Goal: Transaction & Acquisition: Download file/media

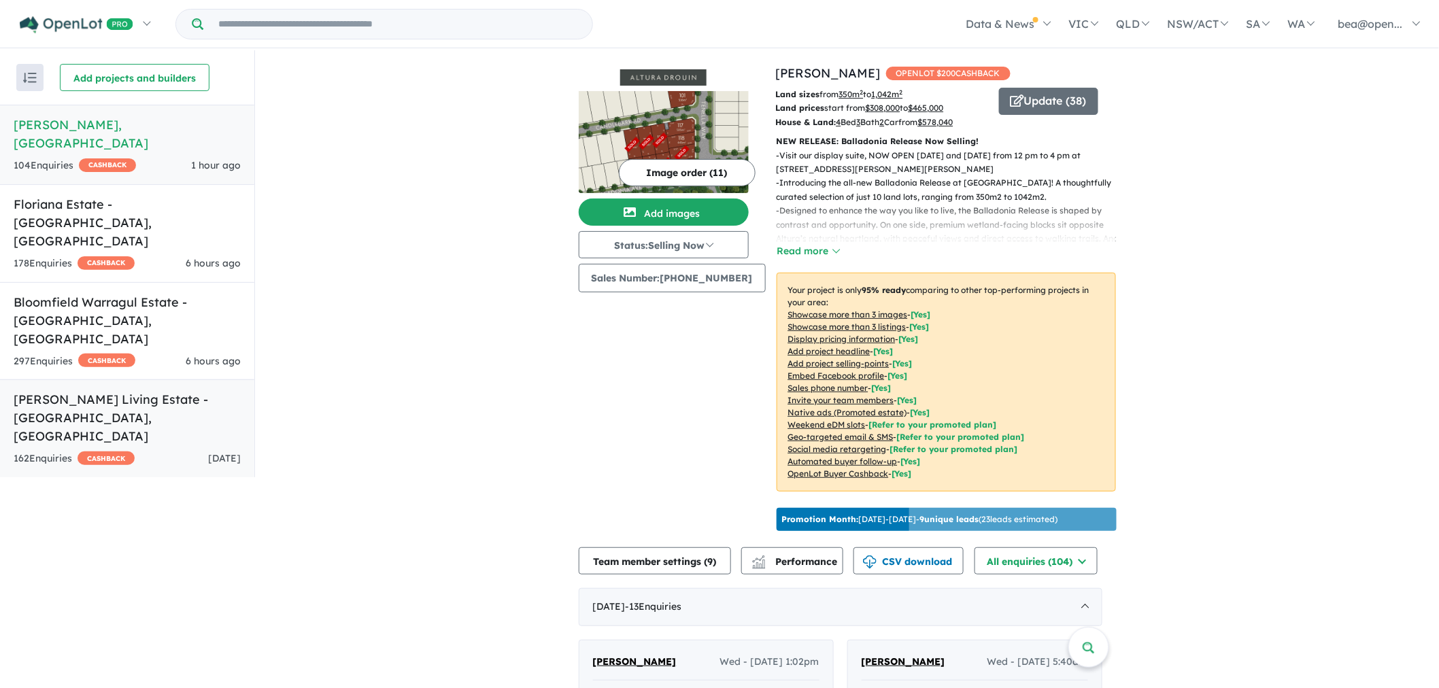
click at [141, 390] on h5 "[PERSON_NAME] Living Estate - [GEOGRAPHIC_DATA] , [GEOGRAPHIC_DATA]" at bounding box center [127, 417] width 227 height 55
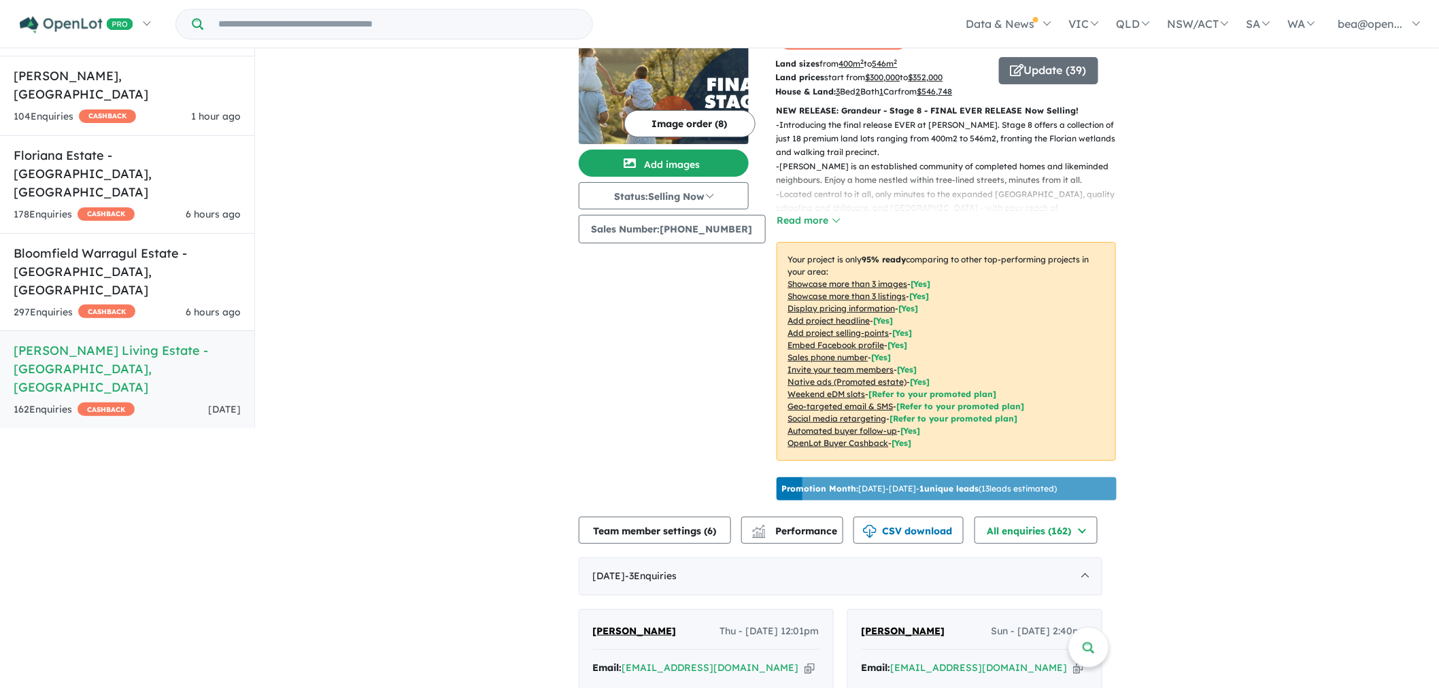
scroll to position [64, 0]
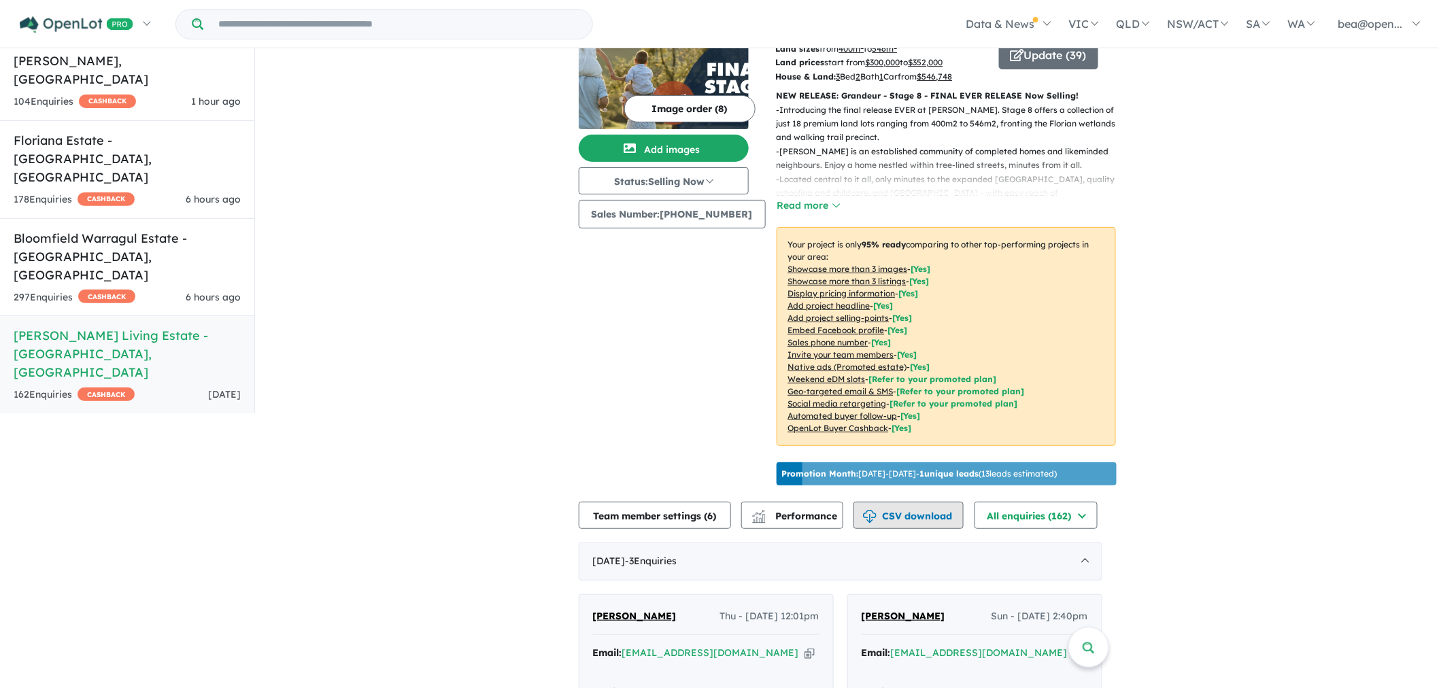
click at [925, 502] on button "CSV download" at bounding box center [909, 515] width 110 height 27
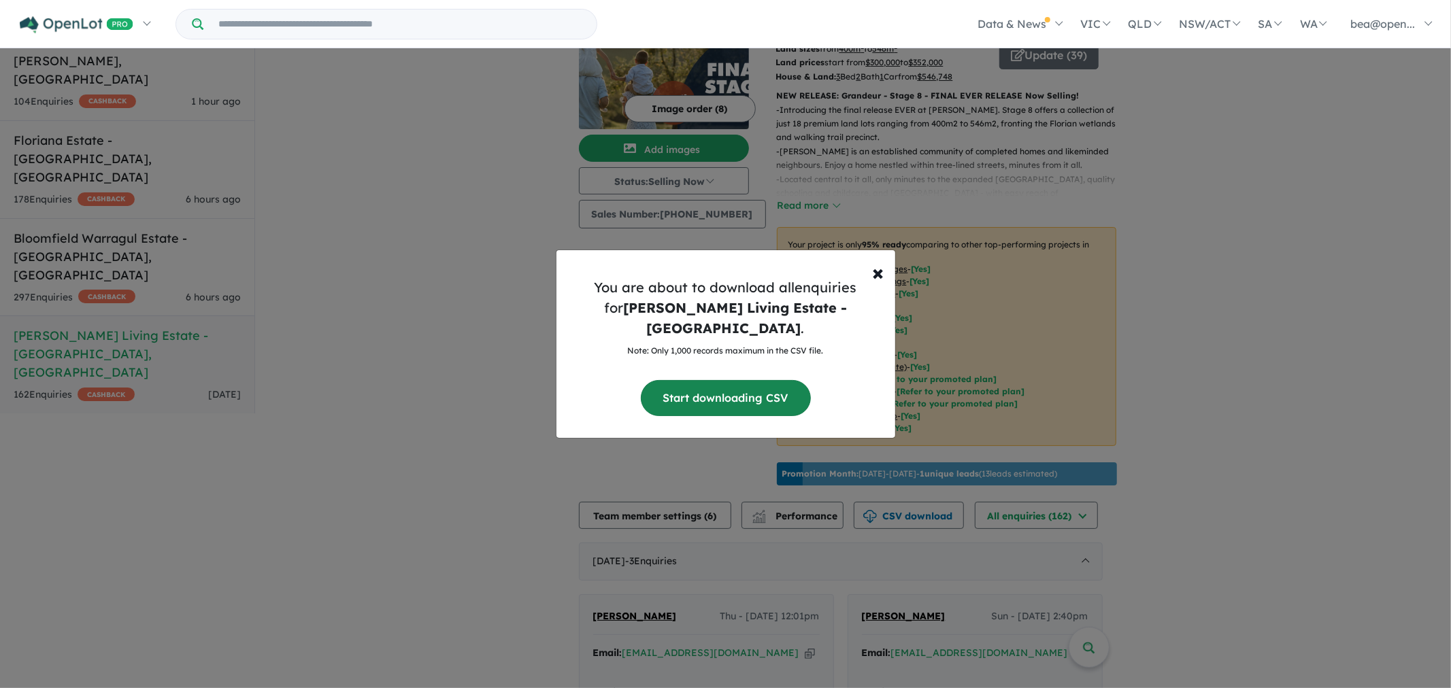
click at [750, 385] on button "Start downloading CSV" at bounding box center [726, 398] width 170 height 36
click at [138, 223] on div "× Close You are about to download all enquiries for [PERSON_NAME] Living Estate…" at bounding box center [725, 344] width 1451 height 688
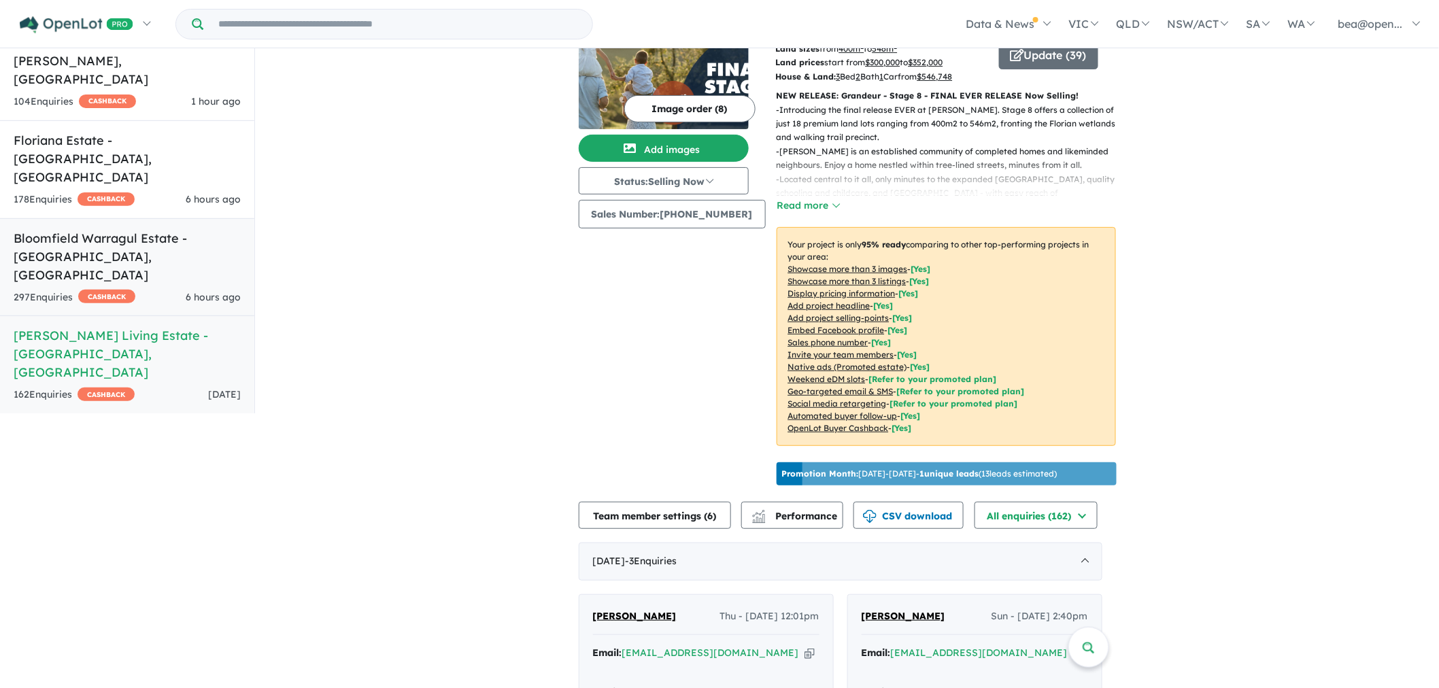
click at [160, 290] on div "297 Enquir ies ( 0 unread) CASHBACK 6 hours ago" at bounding box center [127, 298] width 227 height 16
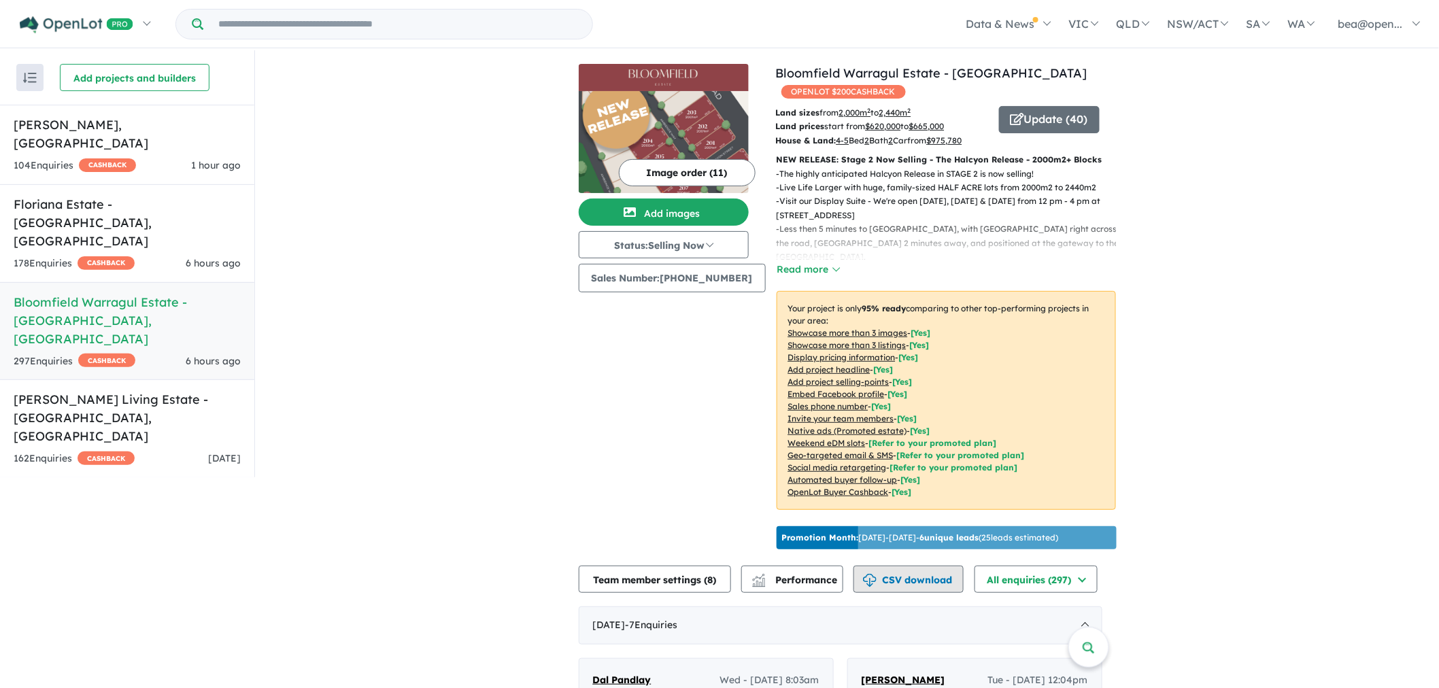
click at [876, 573] on button "CSV download" at bounding box center [909, 579] width 110 height 27
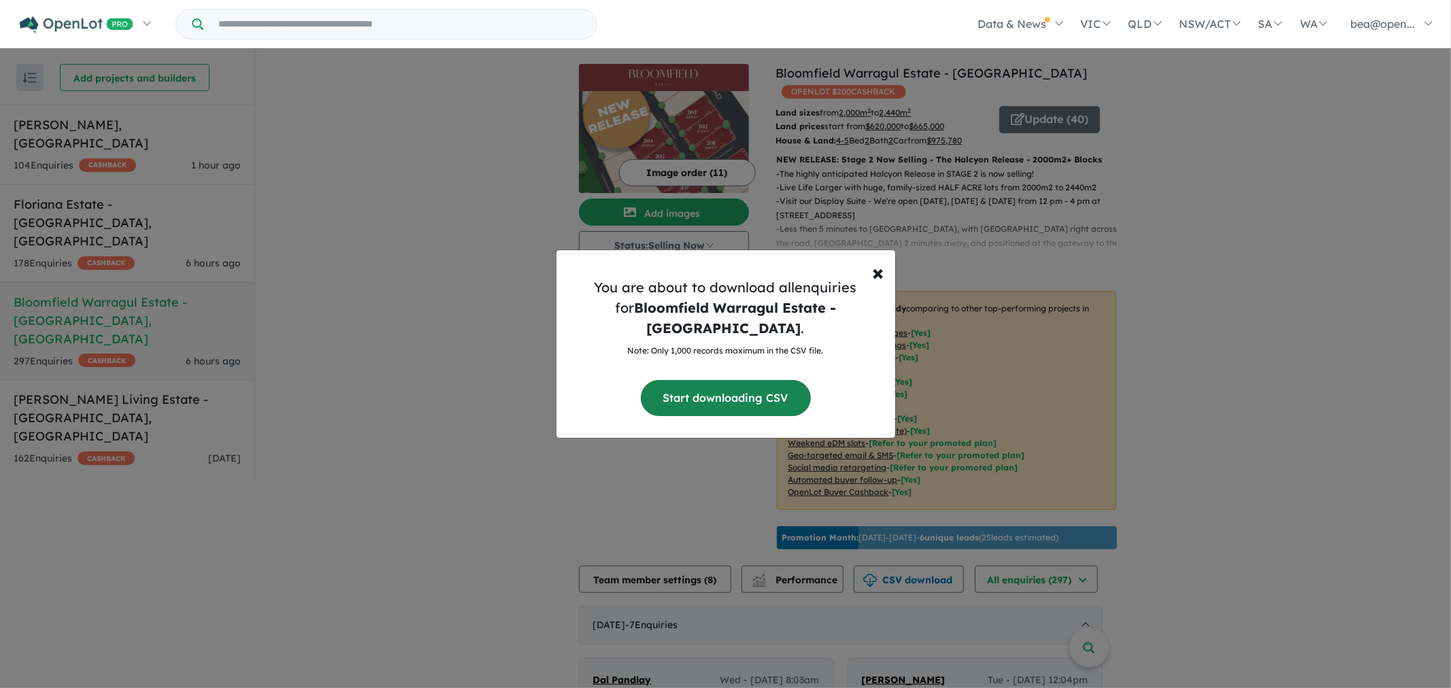
click at [743, 385] on button "Start downloading CSV" at bounding box center [726, 398] width 170 height 36
click at [144, 218] on div "× Close You are about to download all enquiries for Bloomfield Warragul Estate …" at bounding box center [725, 344] width 1451 height 688
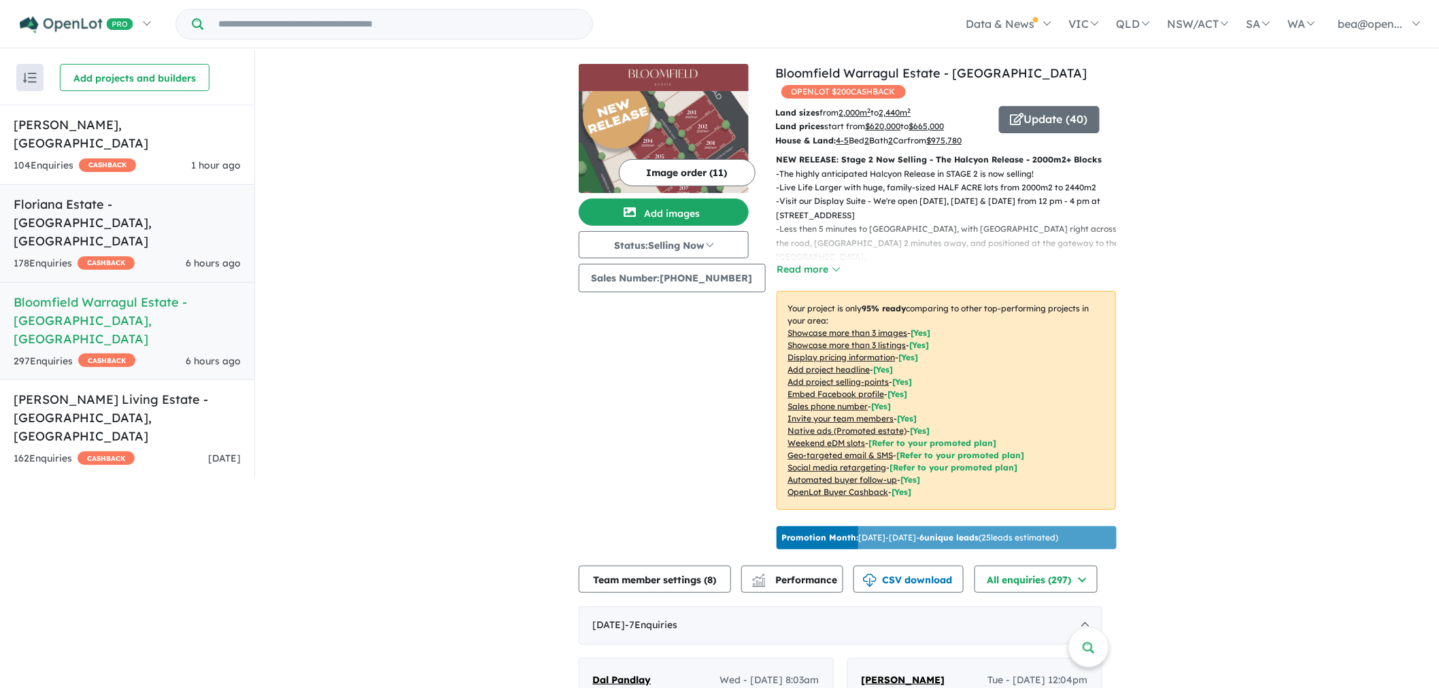
click at [152, 256] on div "178 Enquir ies ( 0 unread) CASHBACK 6 hours ago" at bounding box center [127, 264] width 227 height 16
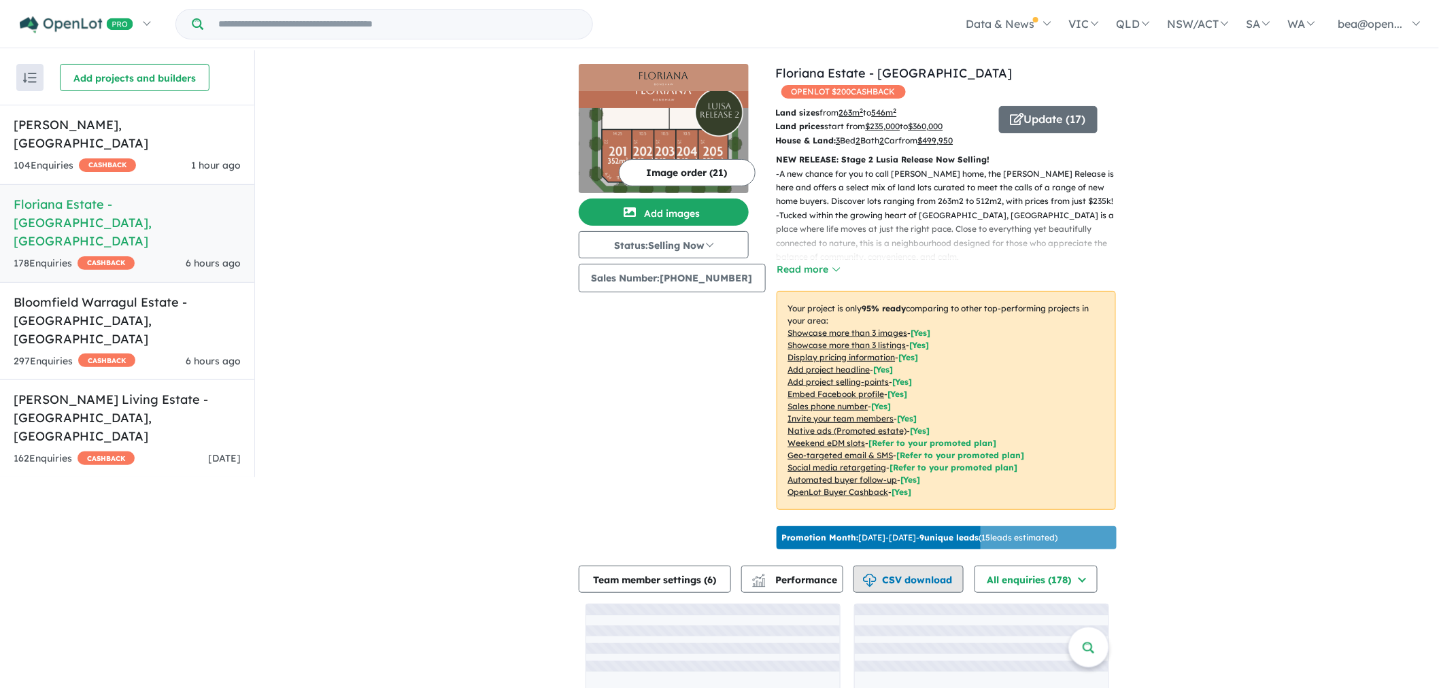
click at [905, 582] on button "CSV download" at bounding box center [909, 579] width 110 height 27
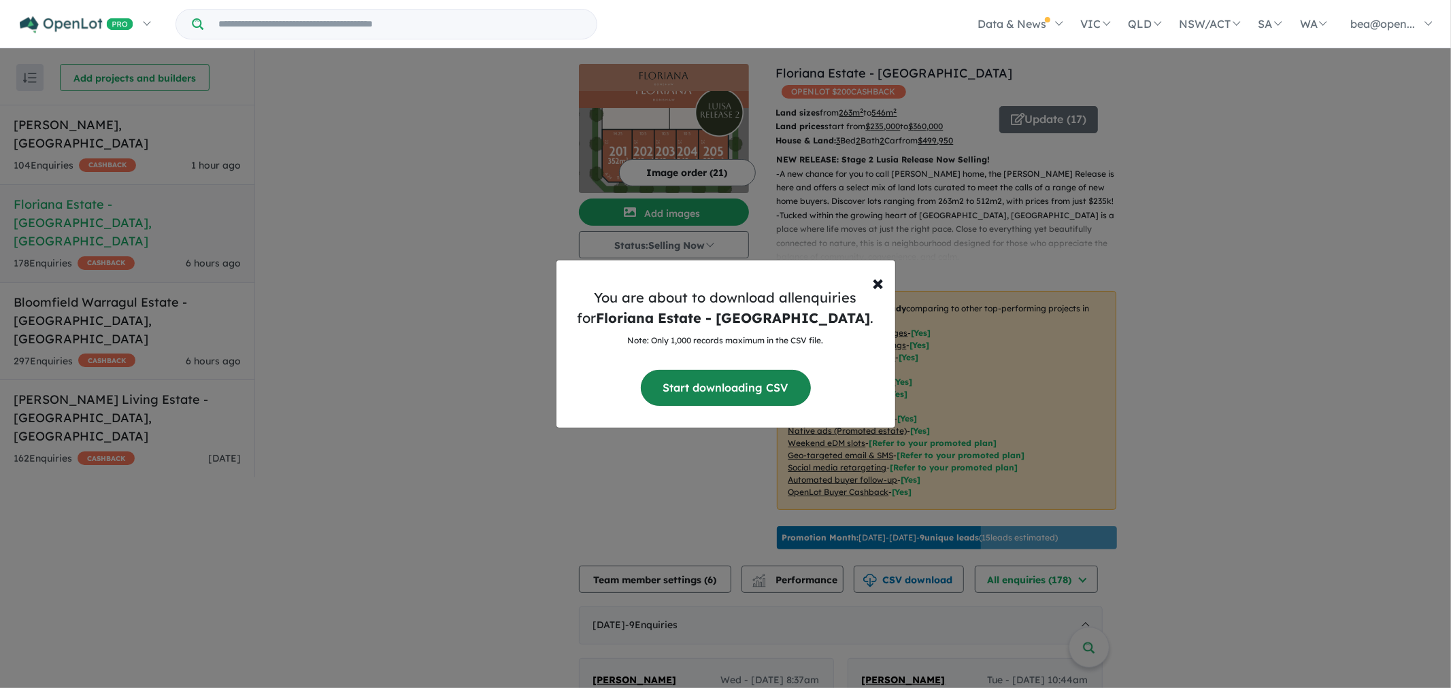
click at [718, 396] on button "Start downloading CSV" at bounding box center [726, 388] width 170 height 36
click at [137, 547] on div "× Close You are about to download all enquiries for Floriana Estate - [GEOGRAPH…" at bounding box center [725, 344] width 1451 height 688
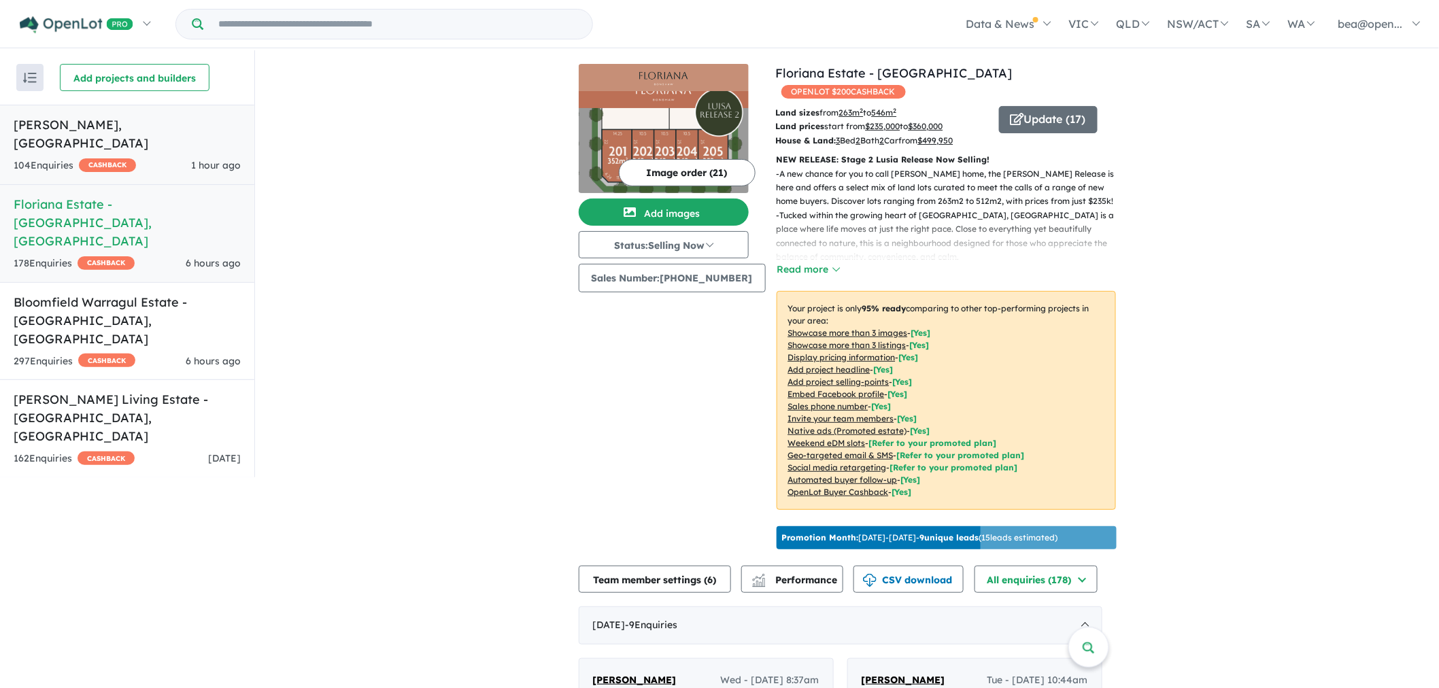
click at [172, 158] on div "104 Enquir ies ( 0 unread) CASHBACK 1 hour ago" at bounding box center [127, 166] width 227 height 16
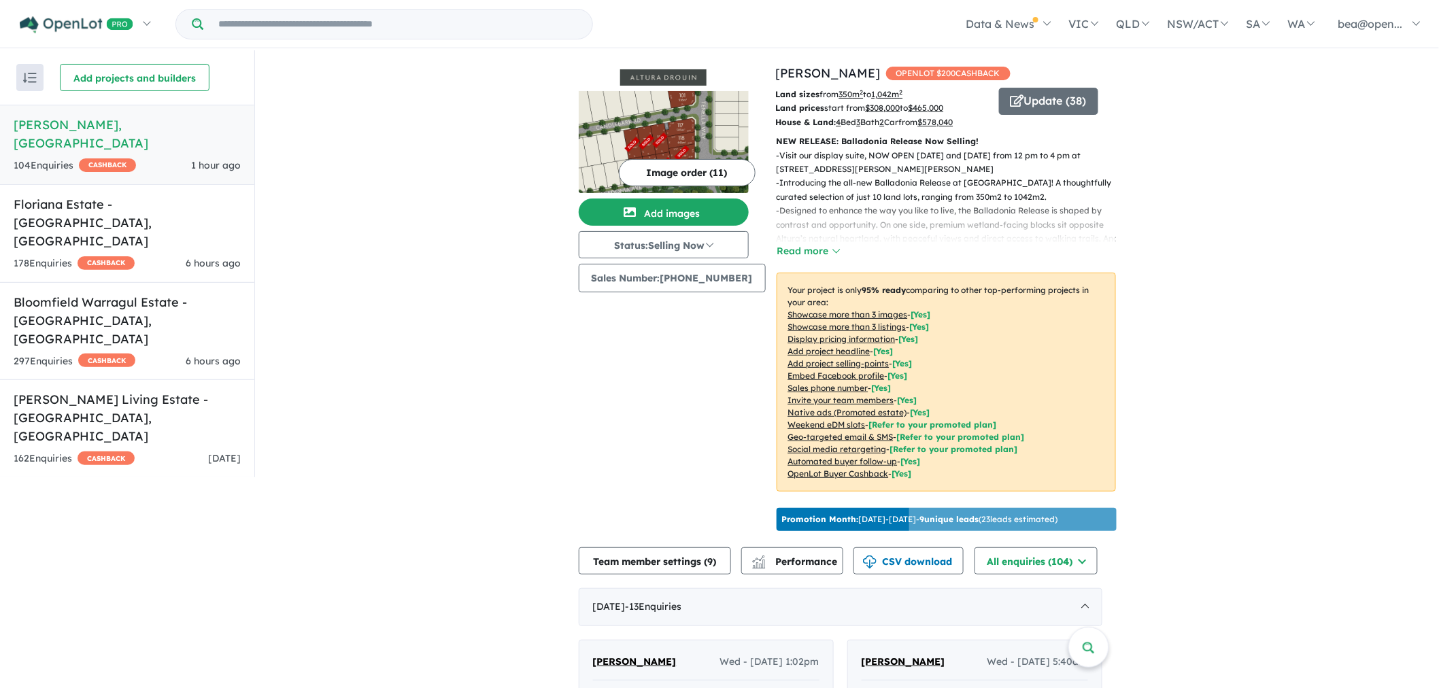
drag, startPoint x: 332, startPoint y: 281, endPoint x: 350, endPoint y: 288, distance: 19.8
click at [895, 561] on button "CSV download" at bounding box center [909, 561] width 110 height 27
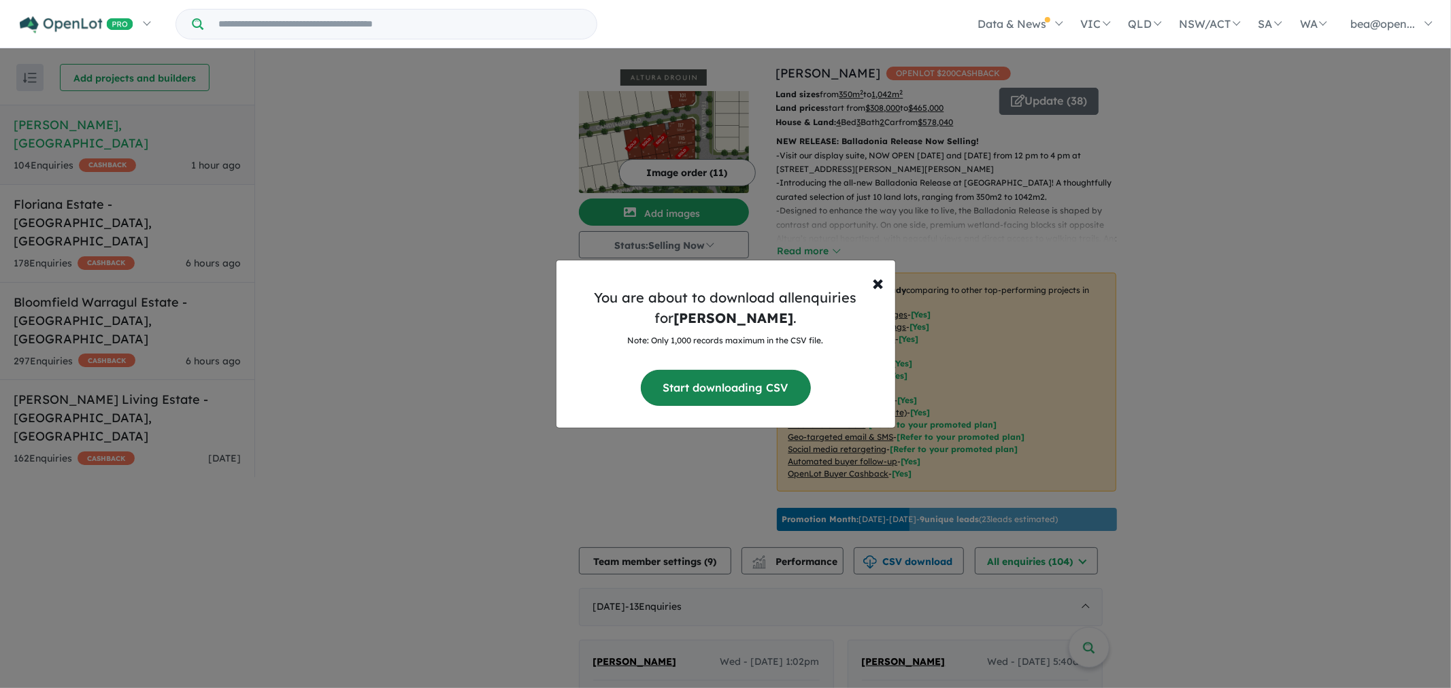
click at [776, 396] on button "Start downloading CSV" at bounding box center [726, 388] width 170 height 36
click at [873, 288] on span "×" at bounding box center [879, 282] width 12 height 27
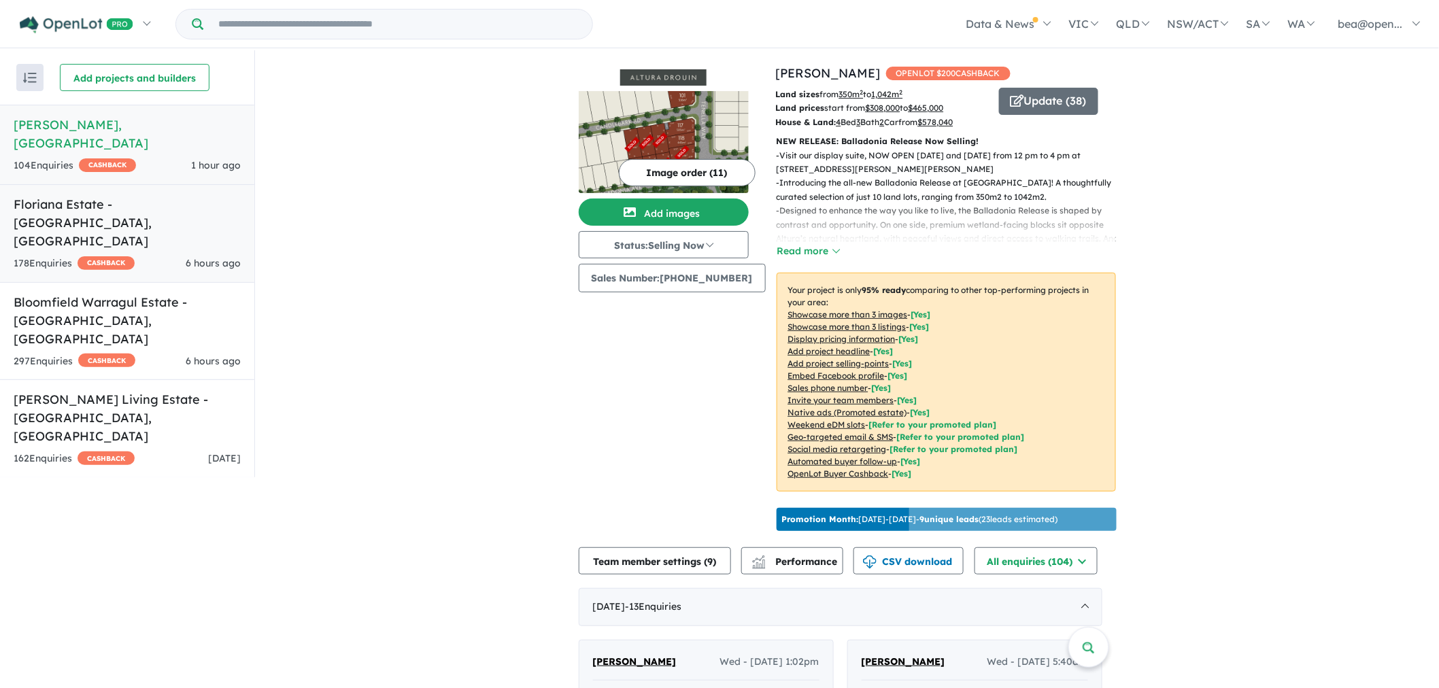
click at [186, 256] on div "6 hours ago" at bounding box center [213, 264] width 55 height 16
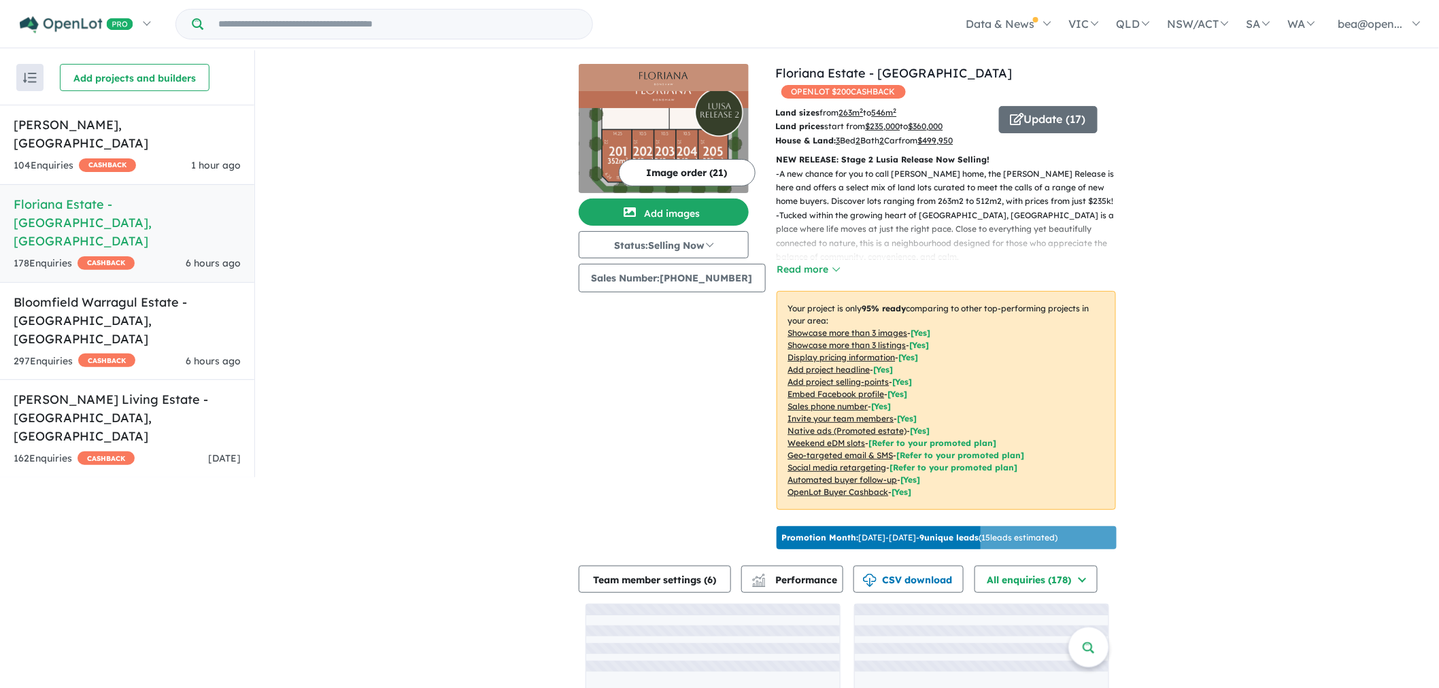
click at [682, 131] on img at bounding box center [664, 142] width 170 height 102
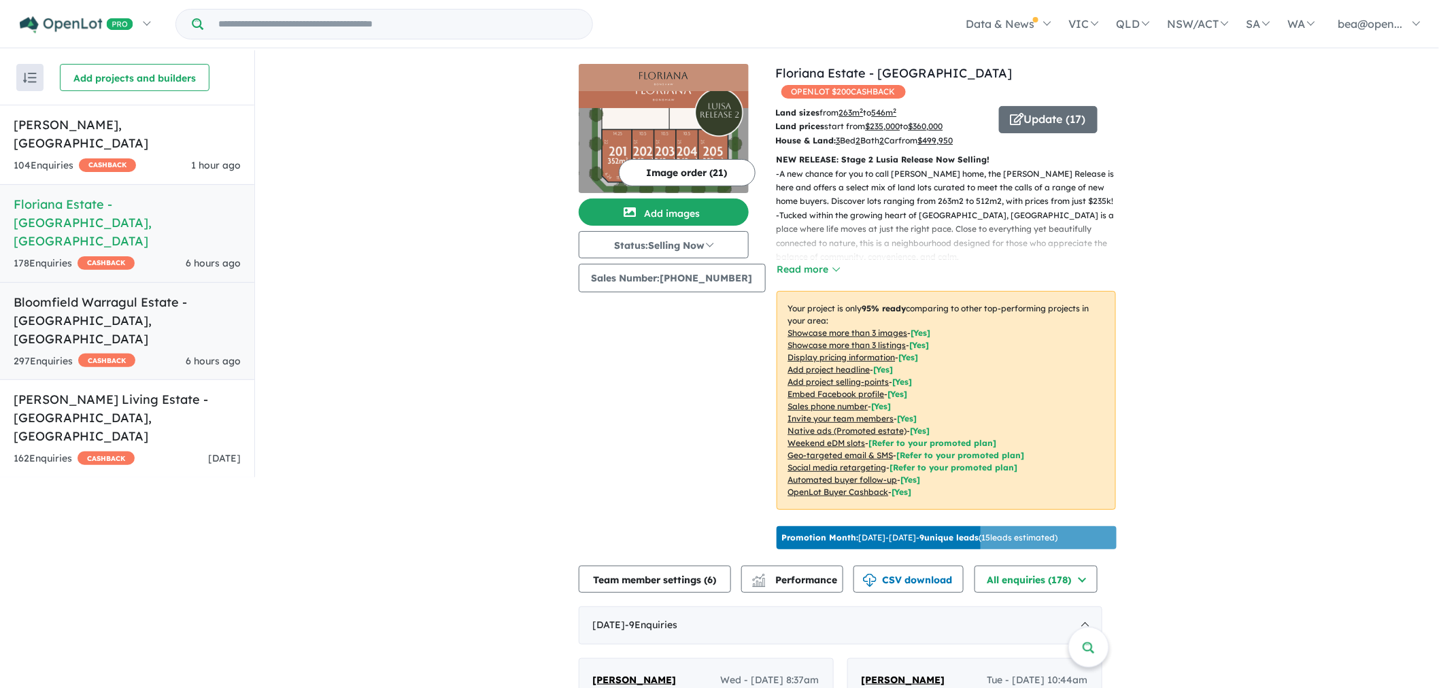
click at [159, 293] on h5 "Bloomfield Warragul Estate - [GEOGRAPHIC_DATA] , [GEOGRAPHIC_DATA]" at bounding box center [127, 320] width 227 height 55
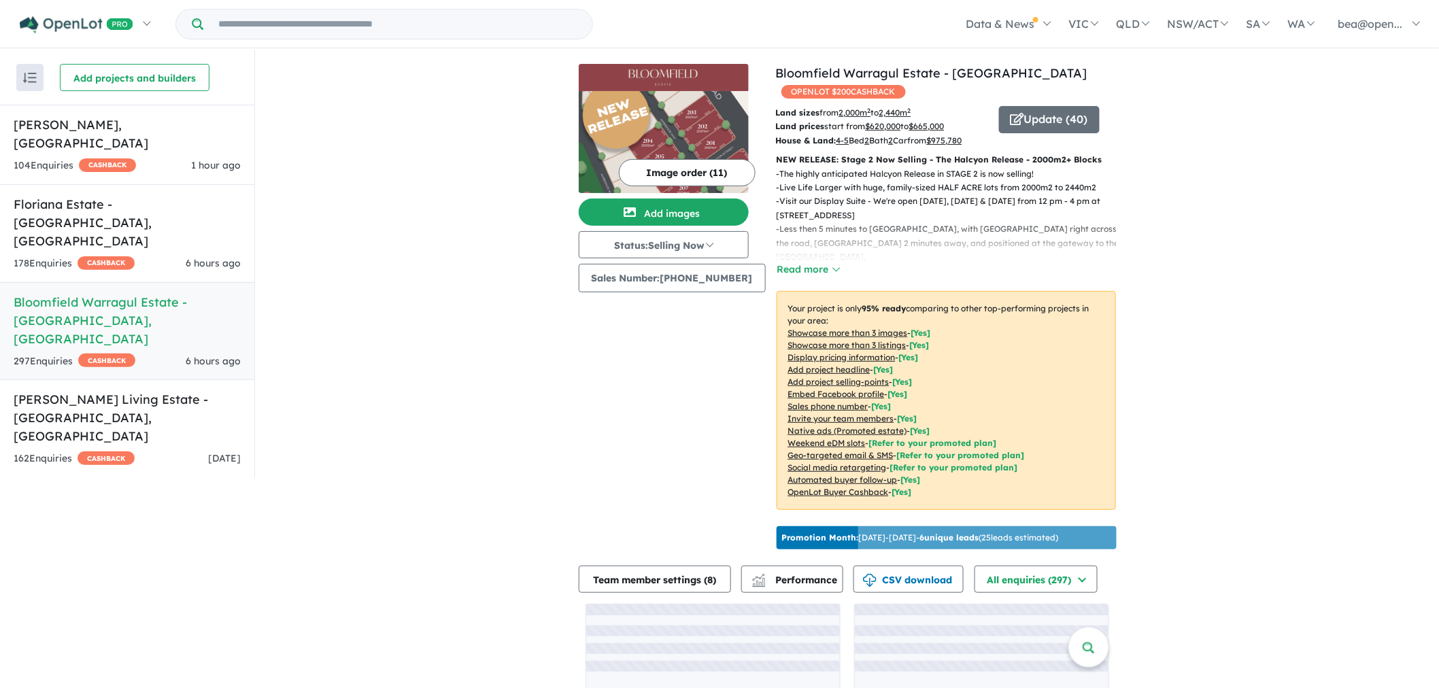
click at [667, 110] on img at bounding box center [664, 142] width 170 height 102
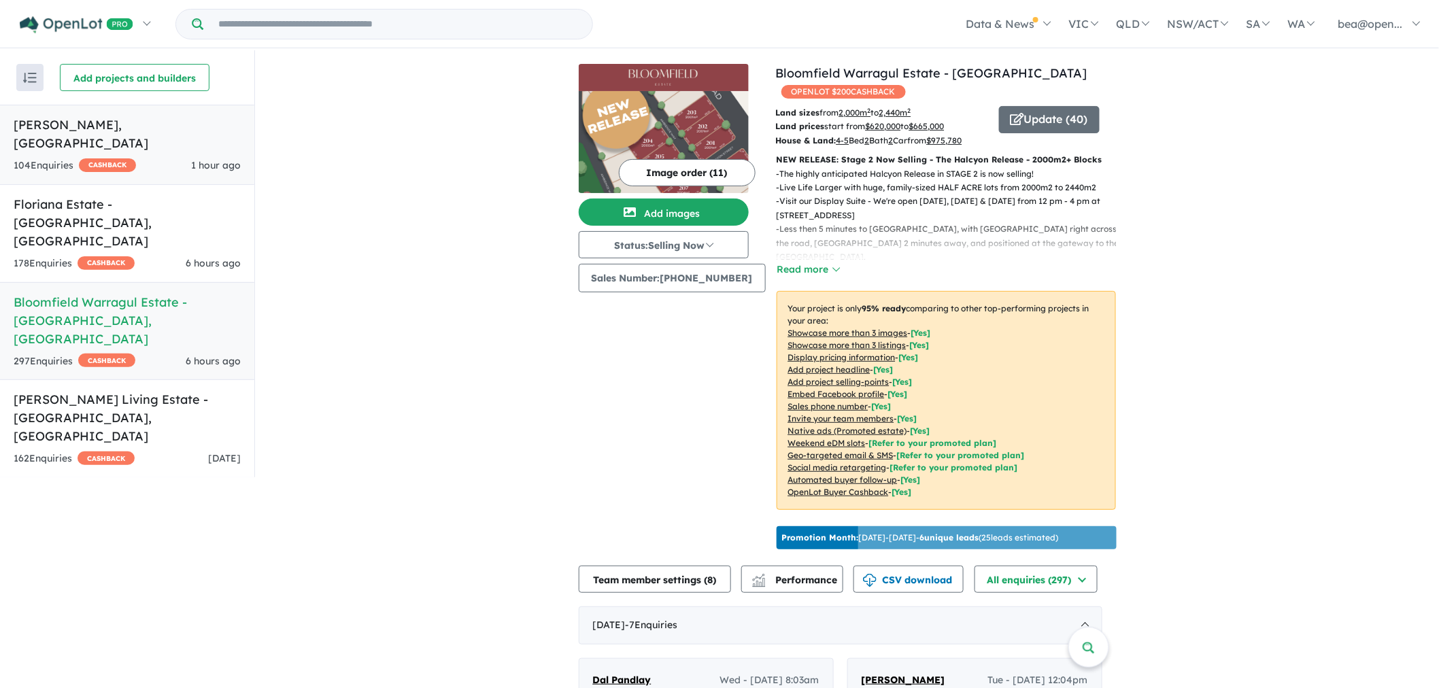
click at [118, 159] on span "CASHBACK" at bounding box center [107, 166] width 57 height 14
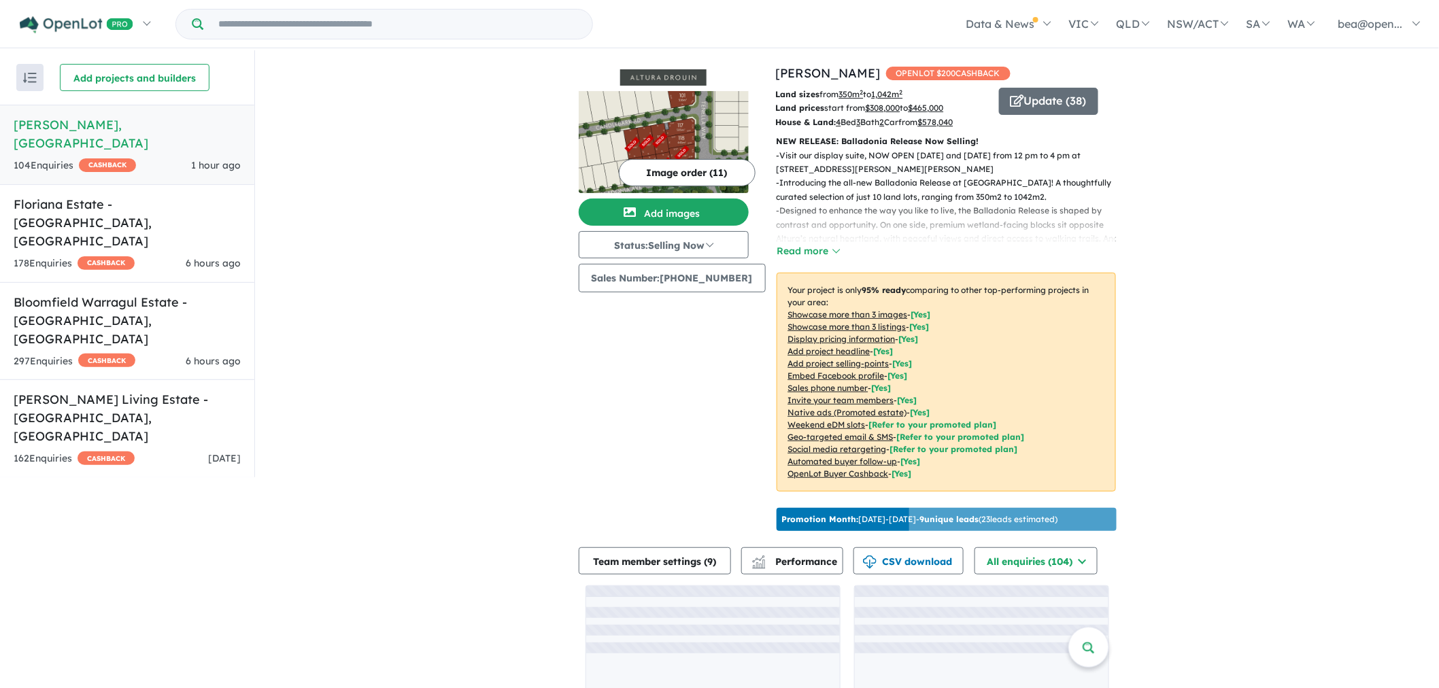
click at [689, 152] on img at bounding box center [664, 142] width 170 height 102
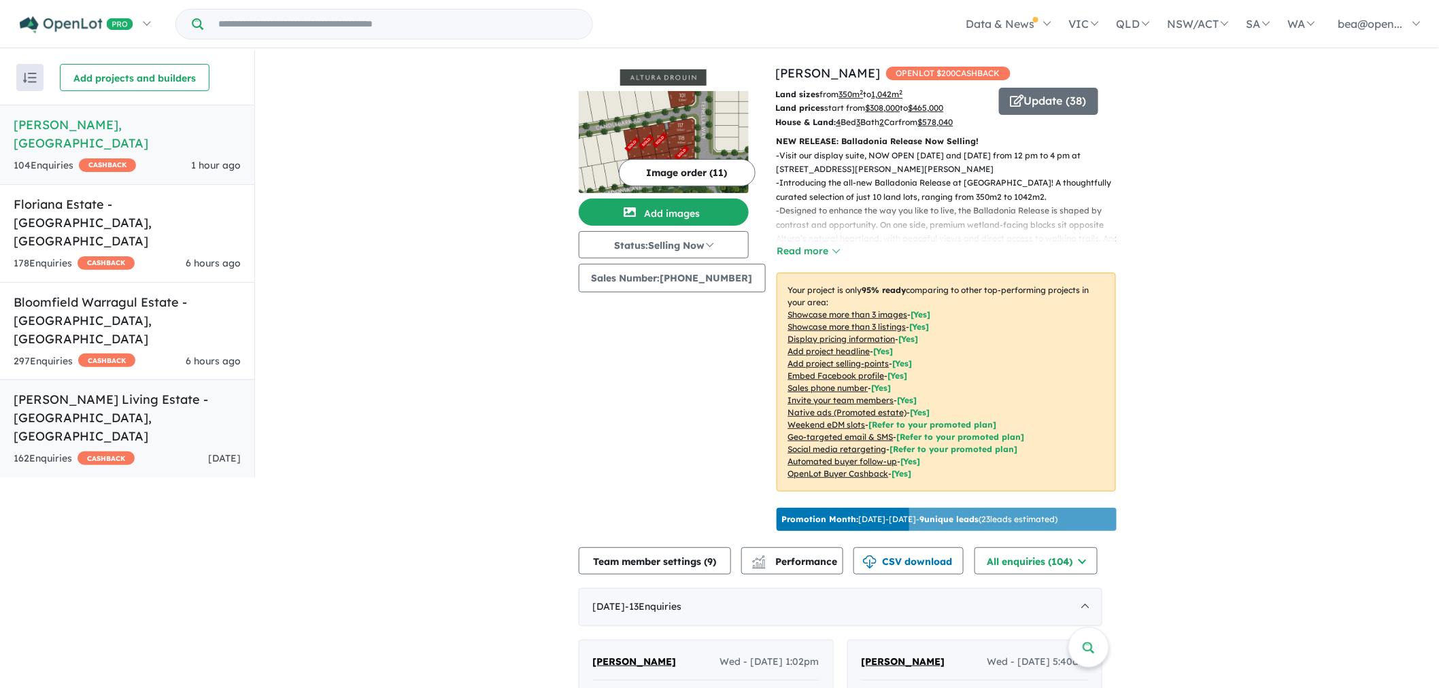
click at [138, 451] on div "162 Enquir ies ( 0 unread) CASHBACK [DATE]" at bounding box center [127, 459] width 227 height 16
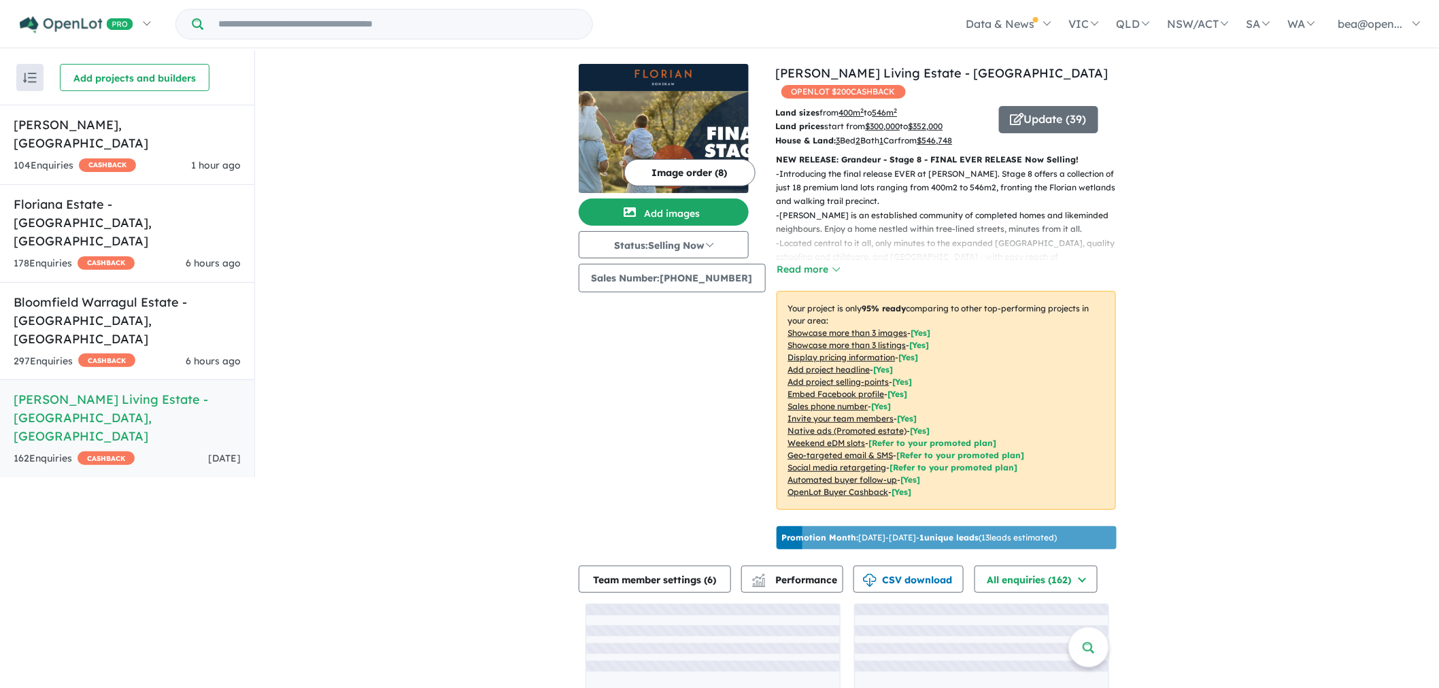
click at [688, 127] on img at bounding box center [664, 142] width 170 height 102
